Goal: Transaction & Acquisition: Register for event/course

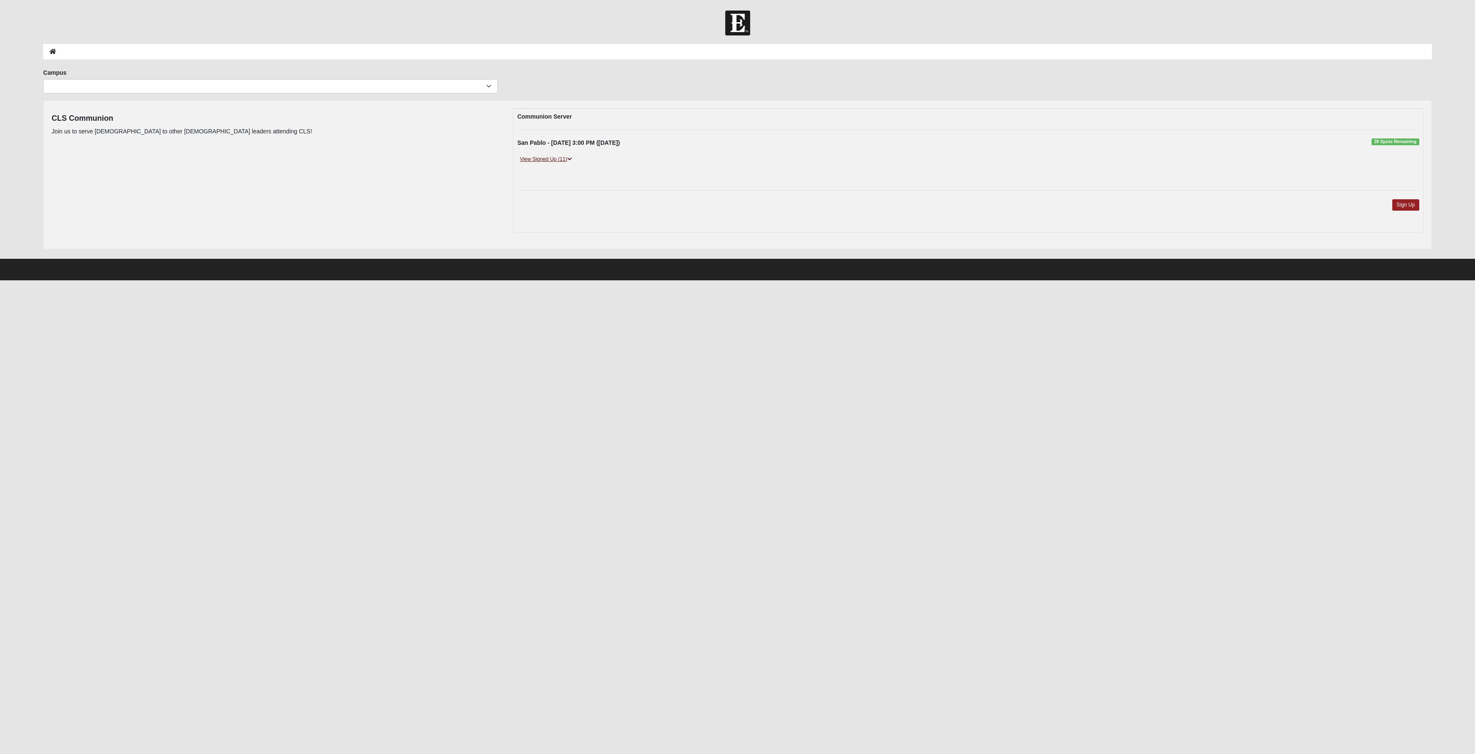
click at [556, 160] on link "View Signed Up (11)" at bounding box center [545, 159] width 57 height 9
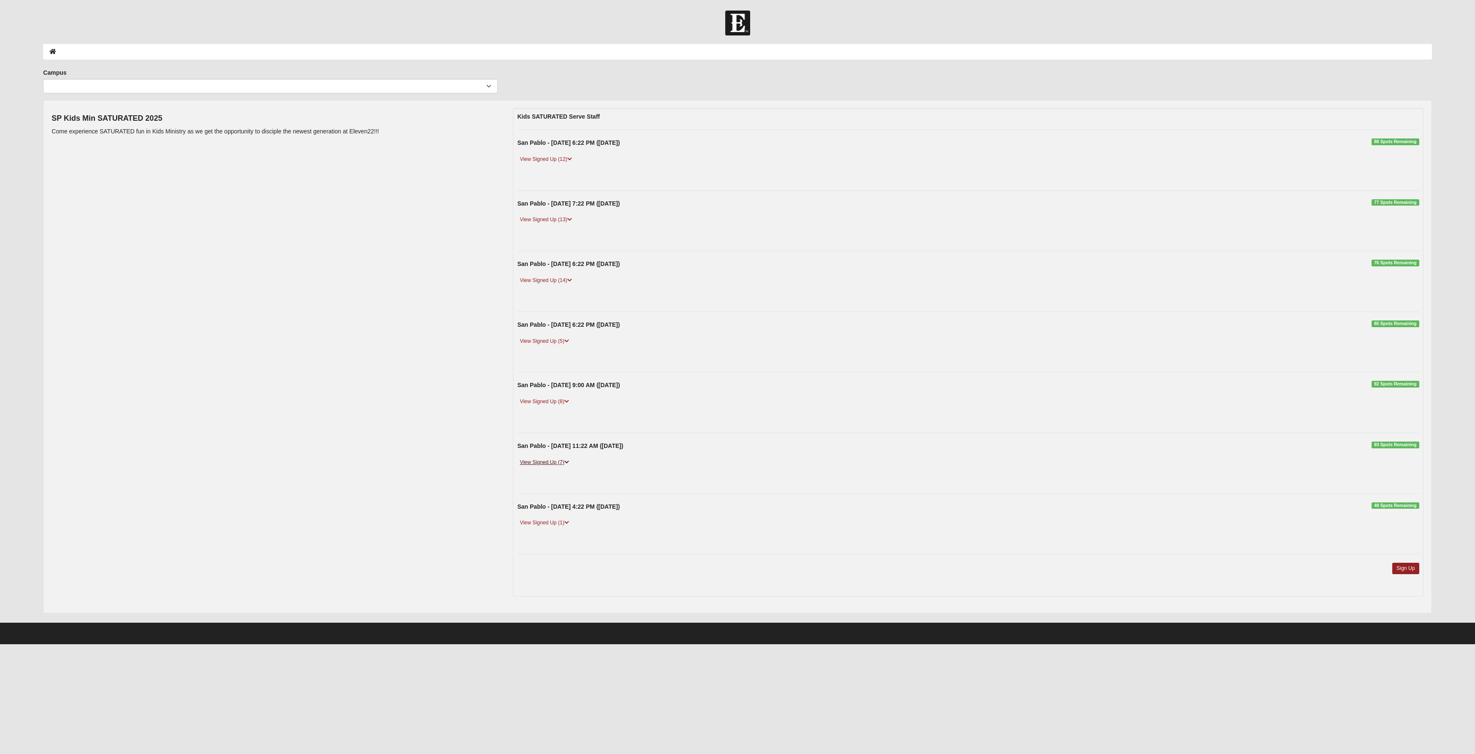
click at [539, 465] on link "View Signed Up (7)" at bounding box center [544, 462] width 54 height 9
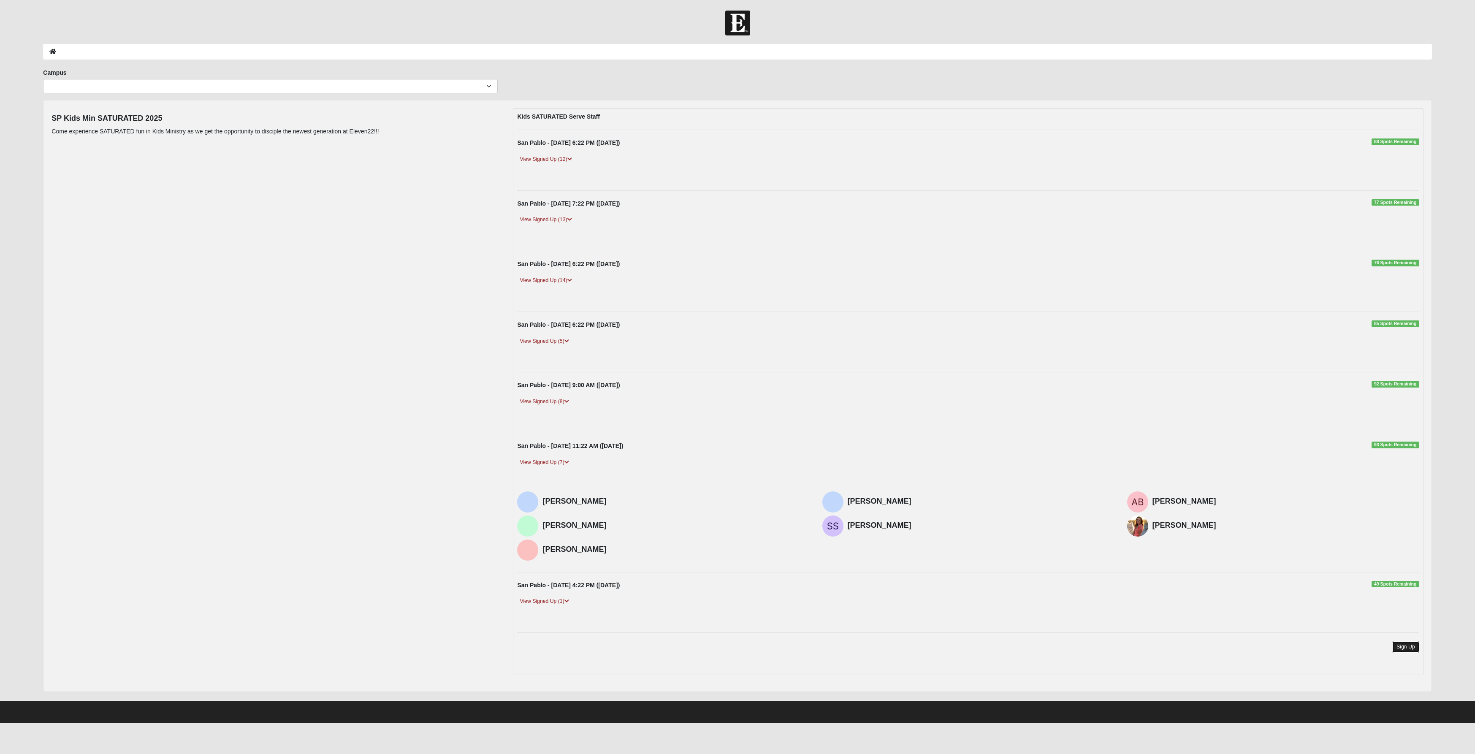
click at [1400, 652] on link "Sign Up" at bounding box center [1405, 646] width 27 height 11
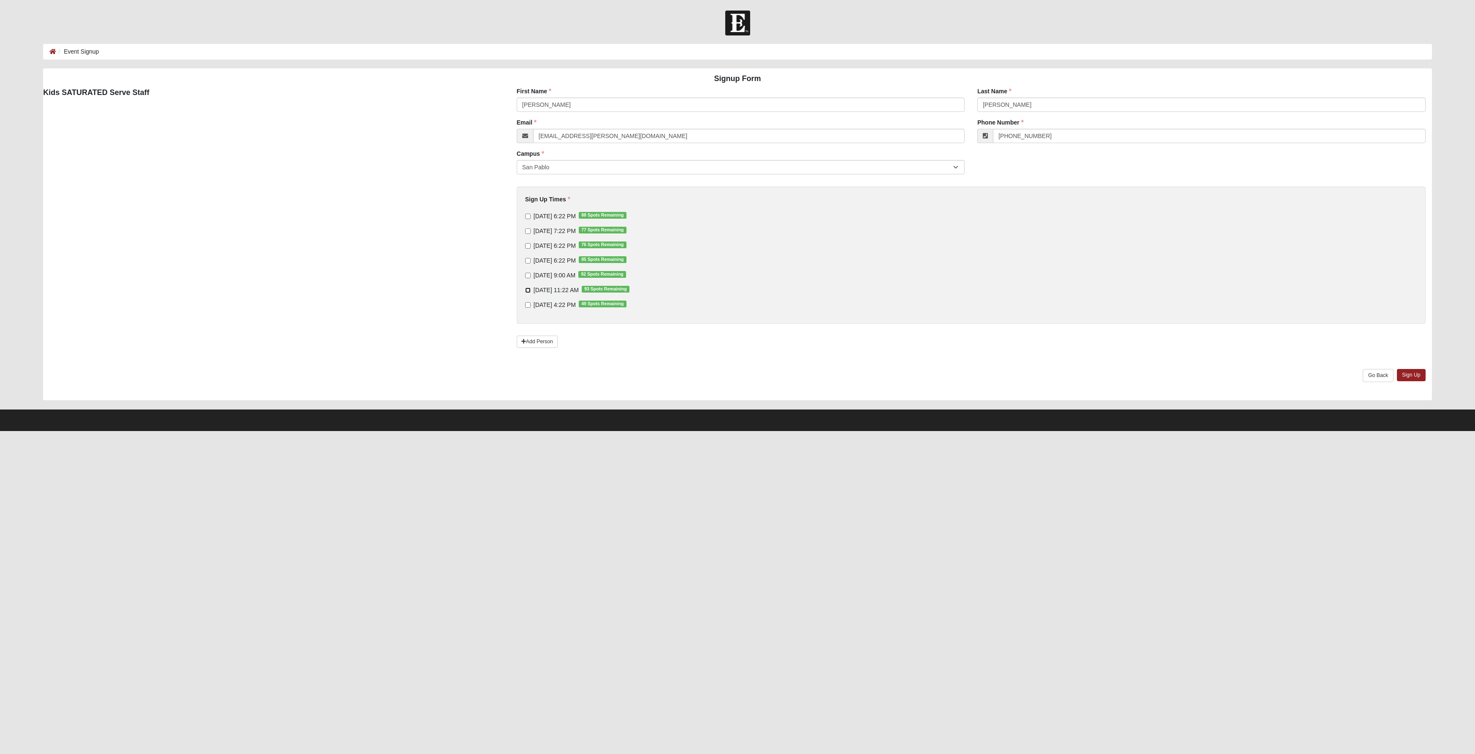
click at [527, 290] on input "9/14/2025 11:22 AM 93 Spots Remaining" at bounding box center [527, 289] width 5 height 5
checkbox input "true"
click at [1414, 376] on link "Sign Up" at bounding box center [1411, 375] width 29 height 12
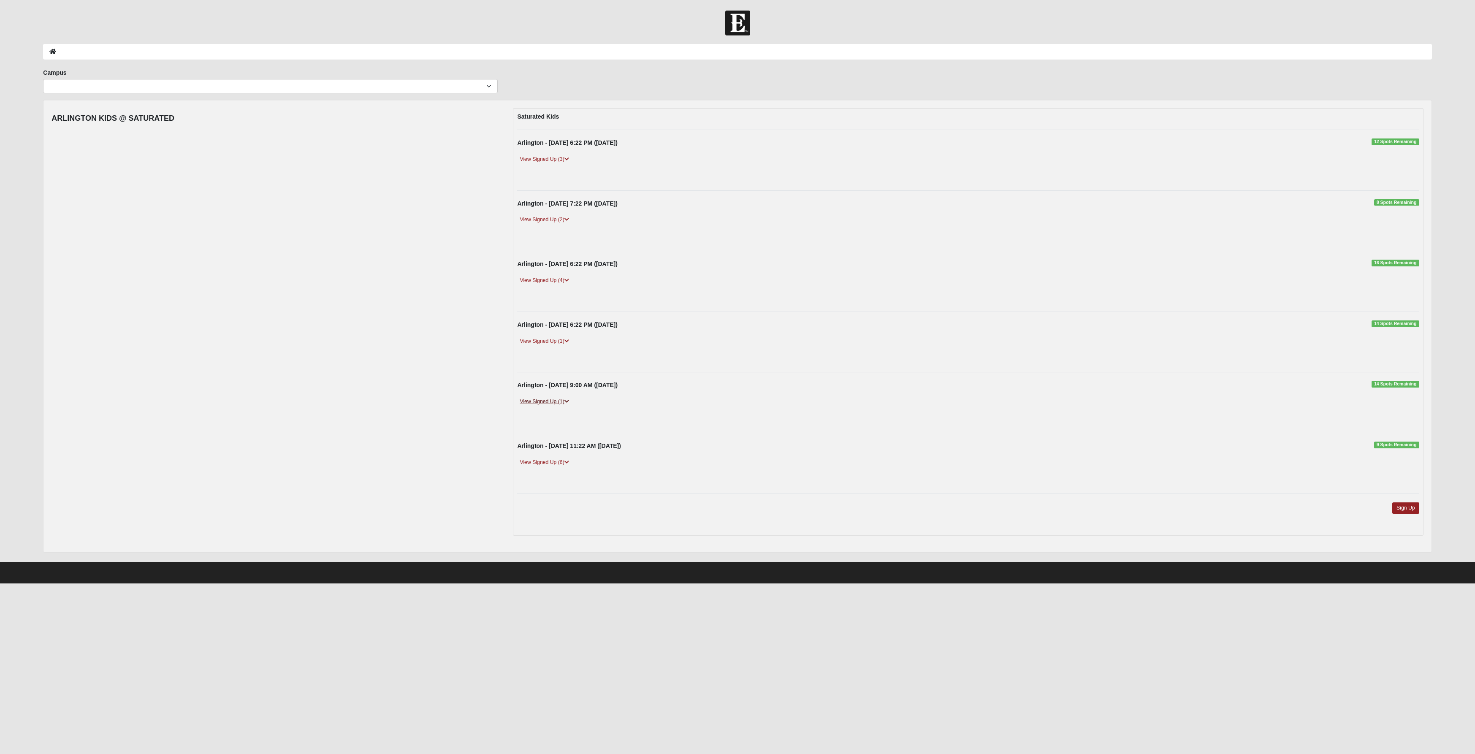
click at [554, 405] on link "View Signed Up (1)" at bounding box center [544, 401] width 54 height 9
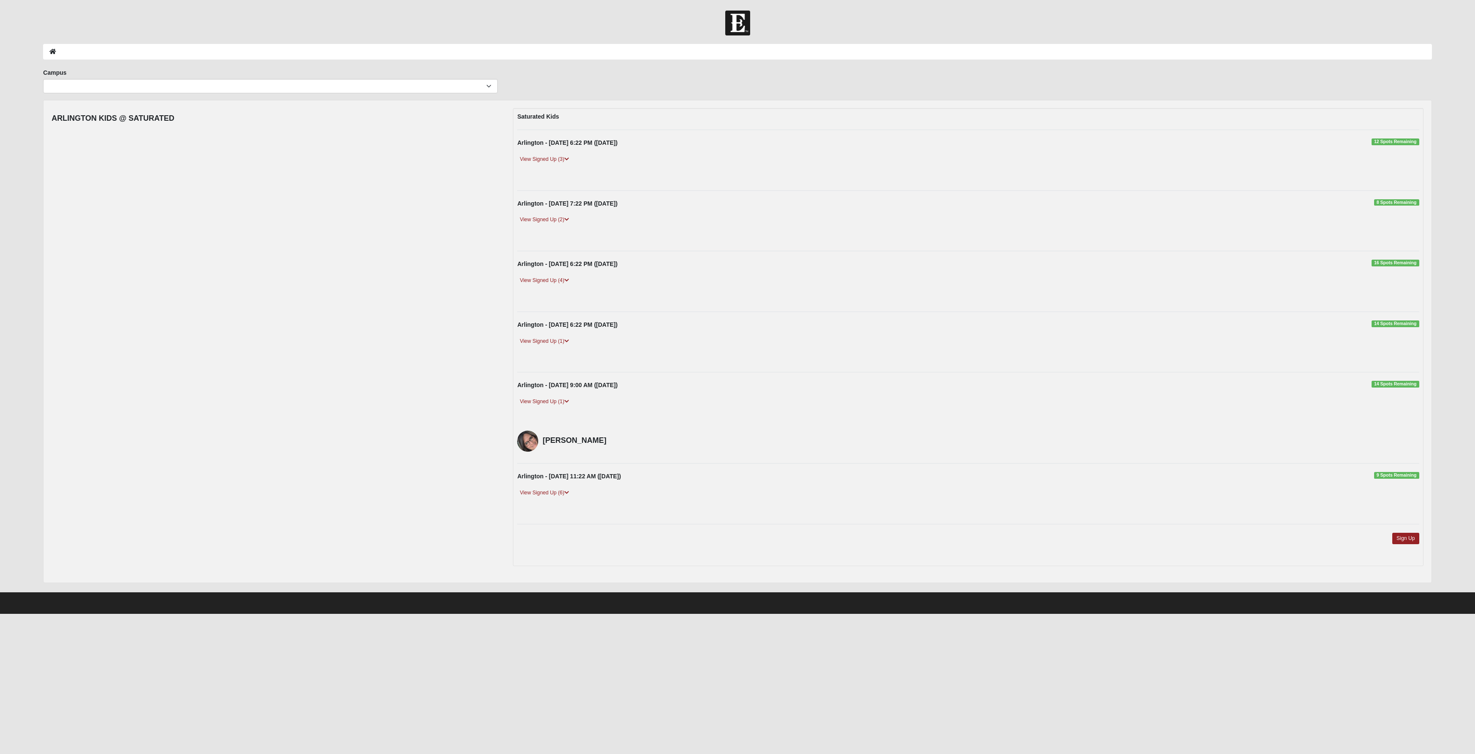
click at [783, 363] on div "View Signed Up (1)" at bounding box center [968, 350] width 914 height 27
click at [557, 281] on link "View Signed Up (4)" at bounding box center [544, 280] width 54 height 9
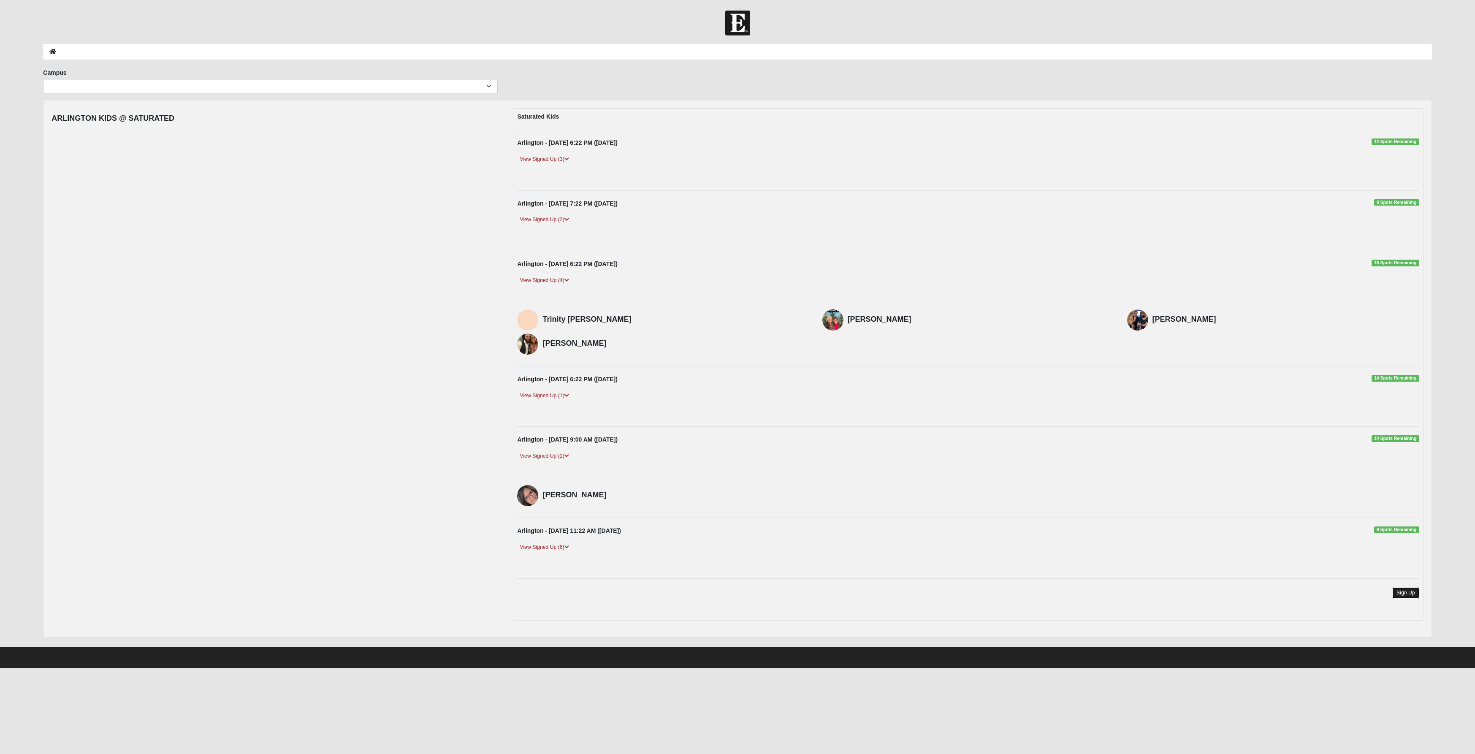
click at [1409, 598] on link "Sign Up" at bounding box center [1405, 592] width 27 height 11
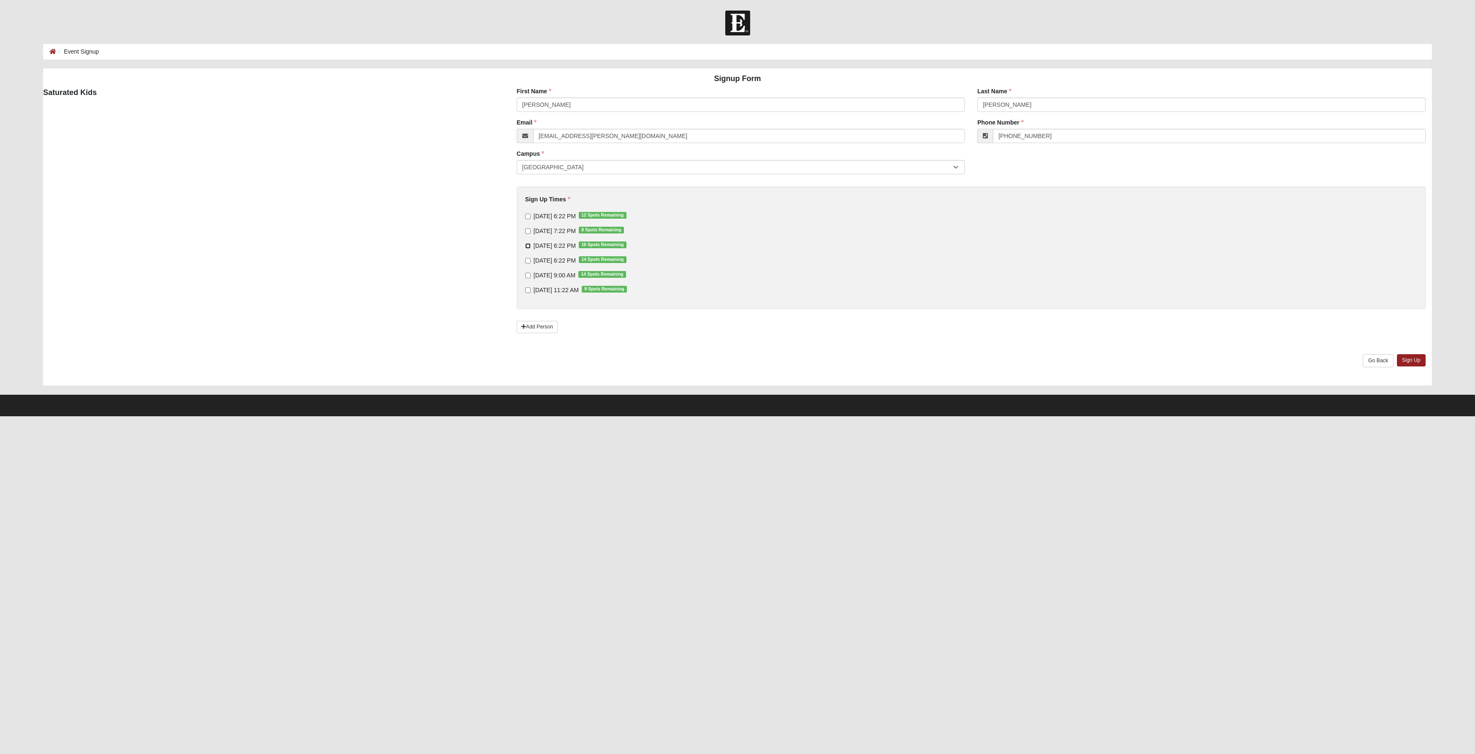
click at [528, 243] on input "[DATE] 6:22 PM 16 Spots Remaining" at bounding box center [527, 245] width 5 height 5
checkbox input "true"
click at [1404, 365] on link "Sign Up" at bounding box center [1411, 360] width 29 height 12
